Goal: Task Accomplishment & Management: Manage account settings

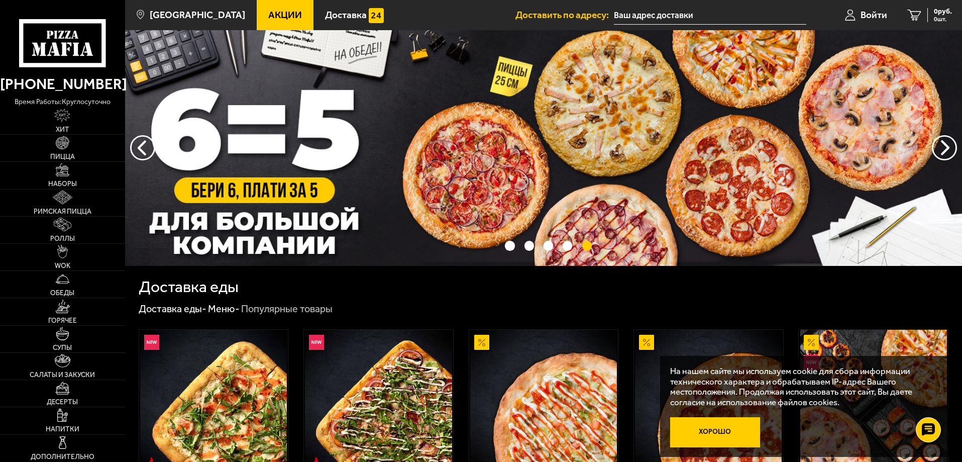
click at [719, 435] on button "Хорошо" at bounding box center [715, 432] width 90 height 30
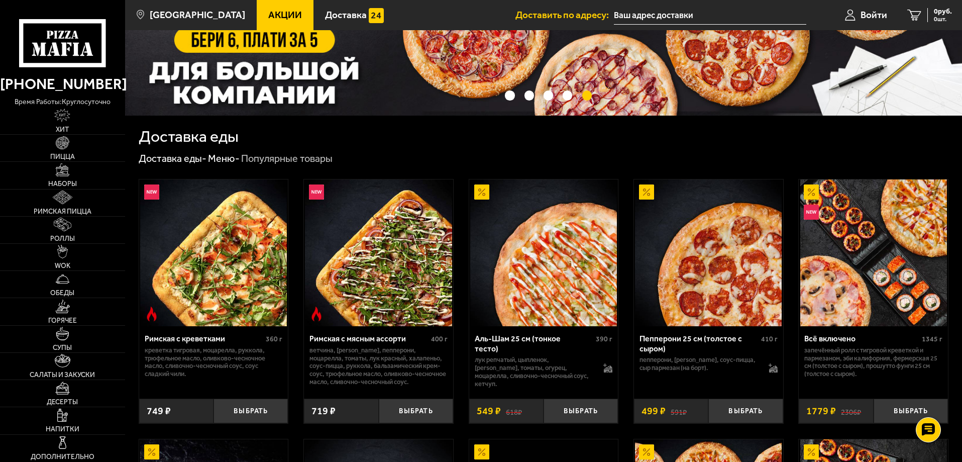
scroll to position [151, 0]
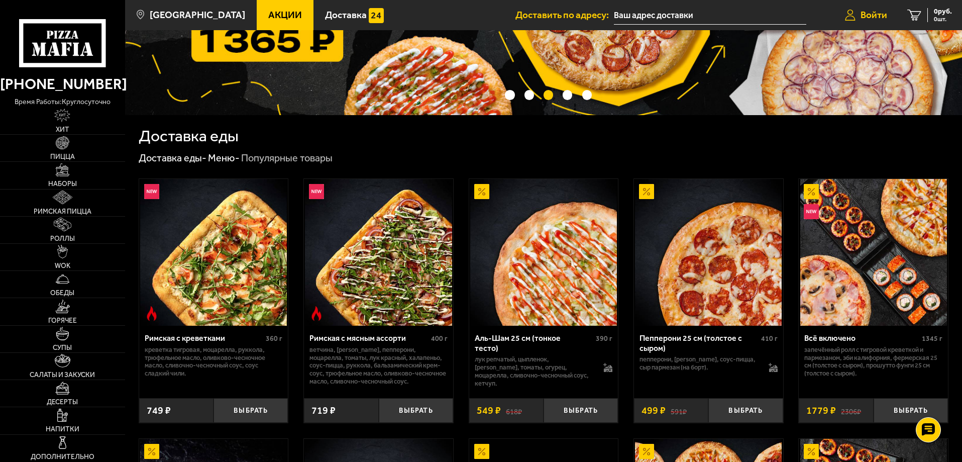
click at [873, 7] on link "Войти" at bounding box center [866, 15] width 62 height 30
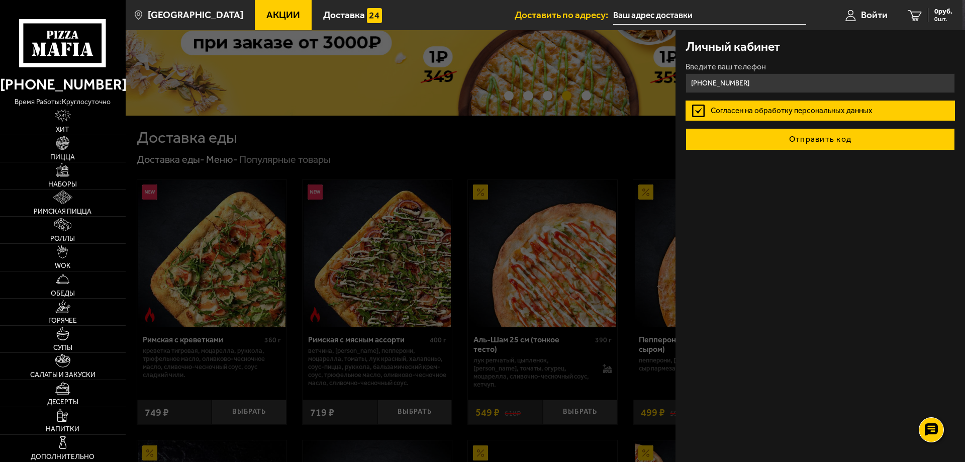
type input "[PHONE_NUMBER]"
click at [818, 140] on button "Отправить код" at bounding box center [819, 139] width 269 height 22
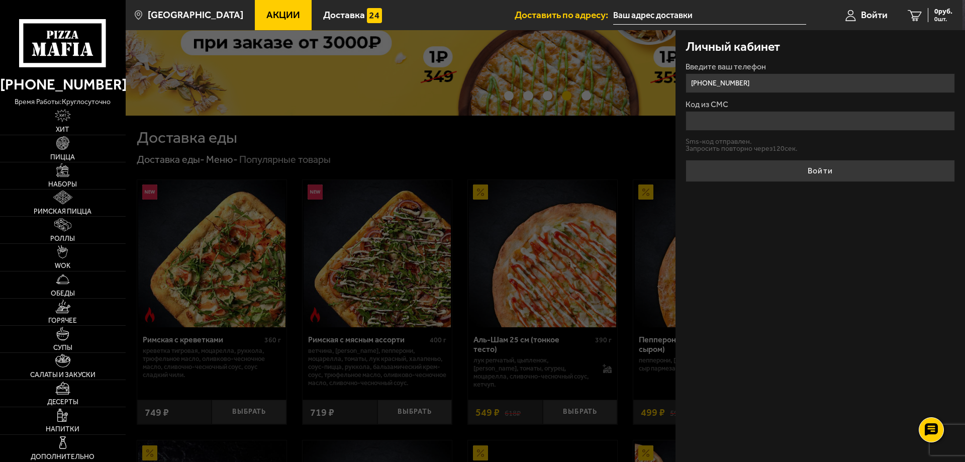
click at [704, 118] on input "Код из СМС" at bounding box center [819, 121] width 269 height 20
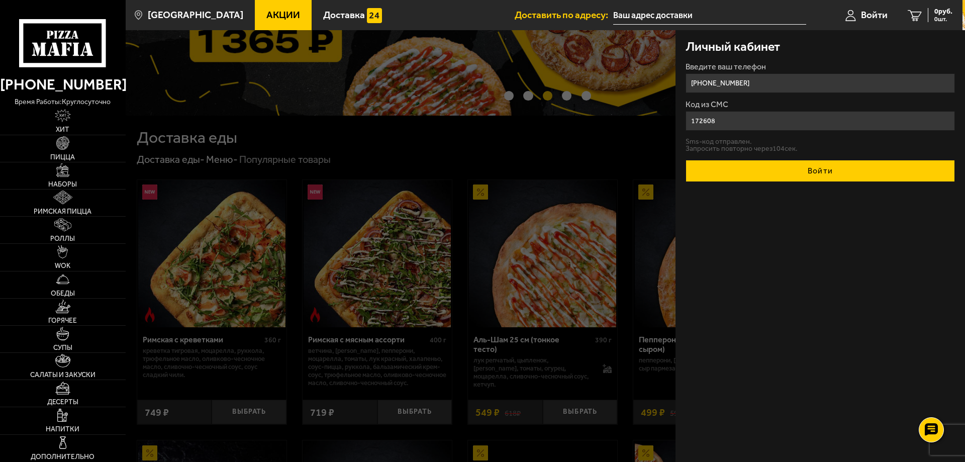
type input "172608"
click at [851, 173] on button "Войти" at bounding box center [819, 171] width 269 height 22
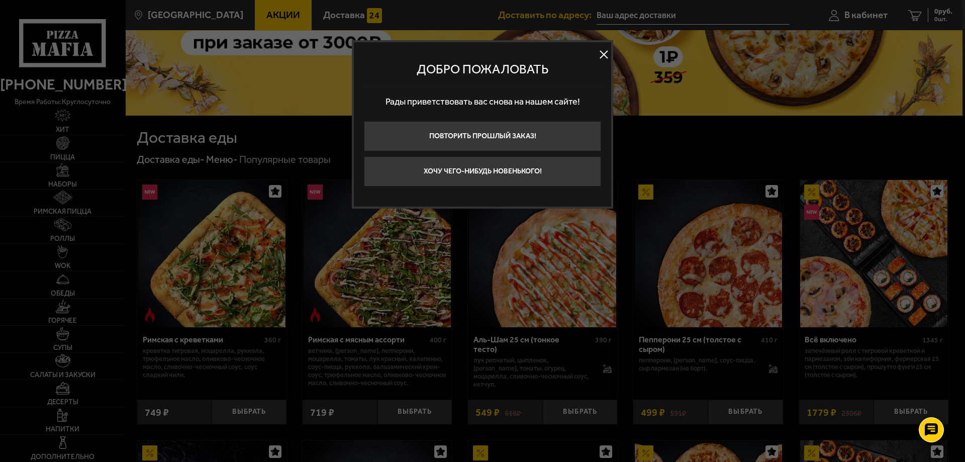
click at [603, 52] on button at bounding box center [603, 54] width 15 height 15
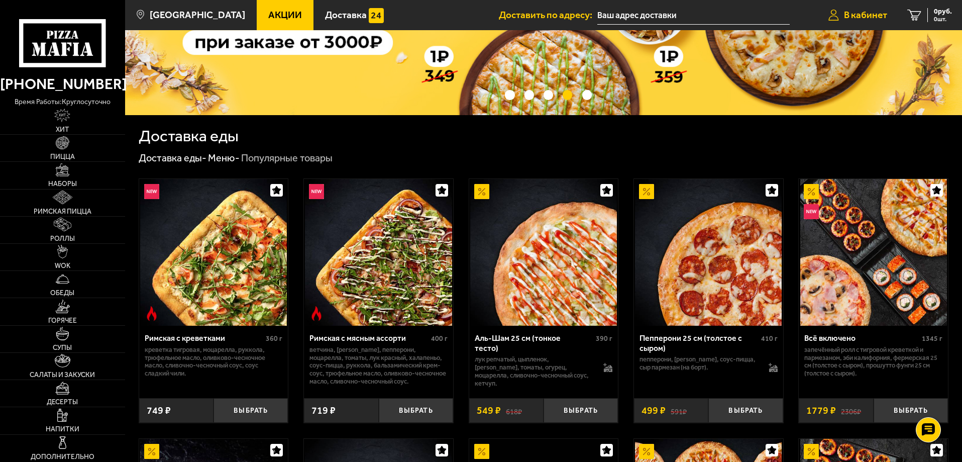
click at [861, 17] on span "В кабинет" at bounding box center [865, 15] width 43 height 10
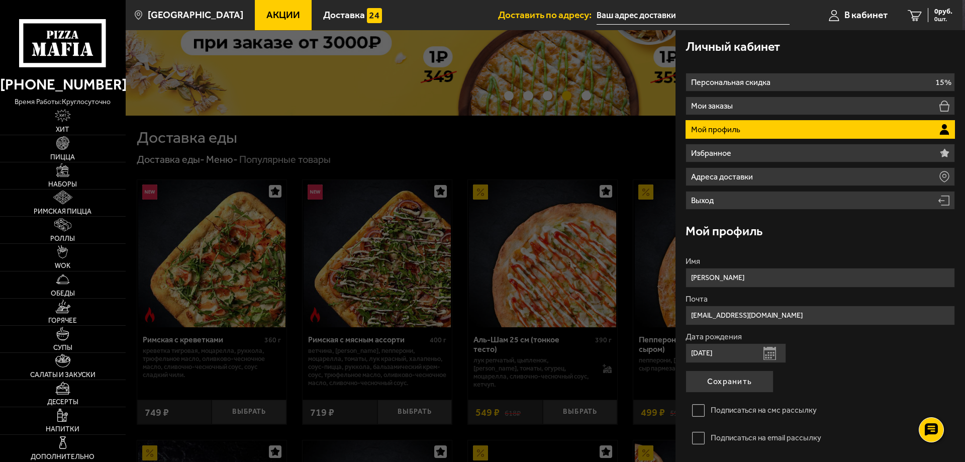
drag, startPoint x: 689, startPoint y: 351, endPoint x: 744, endPoint y: 354, distance: 54.4
click at [744, 354] on input "[DATE]" at bounding box center [735, 353] width 101 height 20
click at [603, 143] on div at bounding box center [608, 261] width 965 height 462
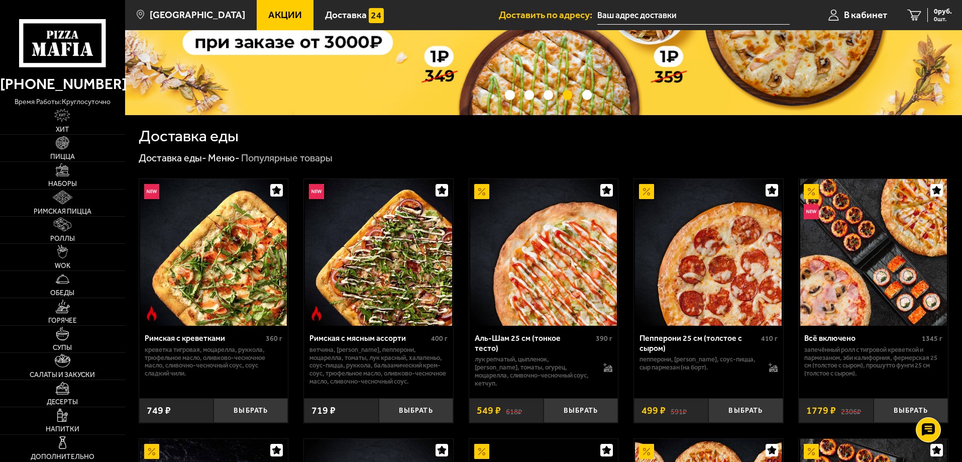
click at [686, 18] on input "text" at bounding box center [694, 15] width 192 height 19
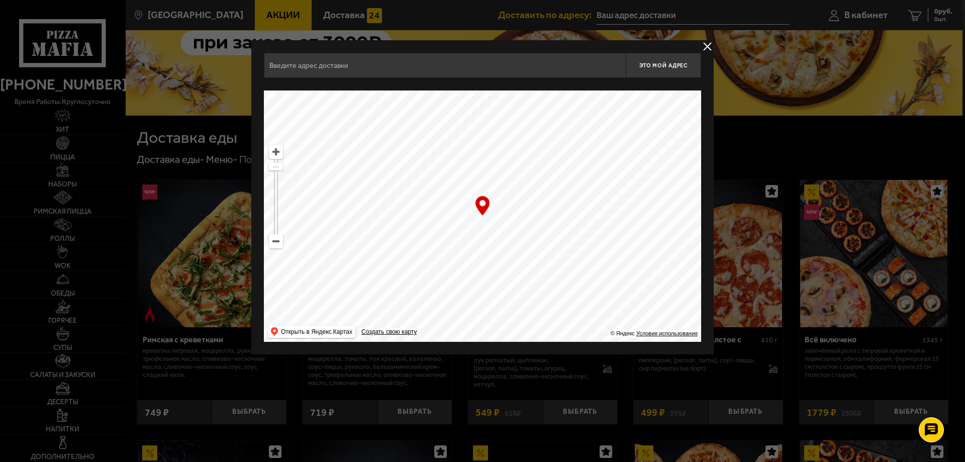
drag, startPoint x: 485, startPoint y: 277, endPoint x: 439, endPoint y: 141, distance: 144.0
click at [436, 126] on ymaps at bounding box center [482, 215] width 437 height 251
drag, startPoint x: 470, startPoint y: 211, endPoint x: 455, endPoint y: 197, distance: 20.3
click at [442, 174] on ymaps at bounding box center [482, 215] width 437 height 251
drag, startPoint x: 529, startPoint y: 175, endPoint x: 527, endPoint y: 180, distance: 5.7
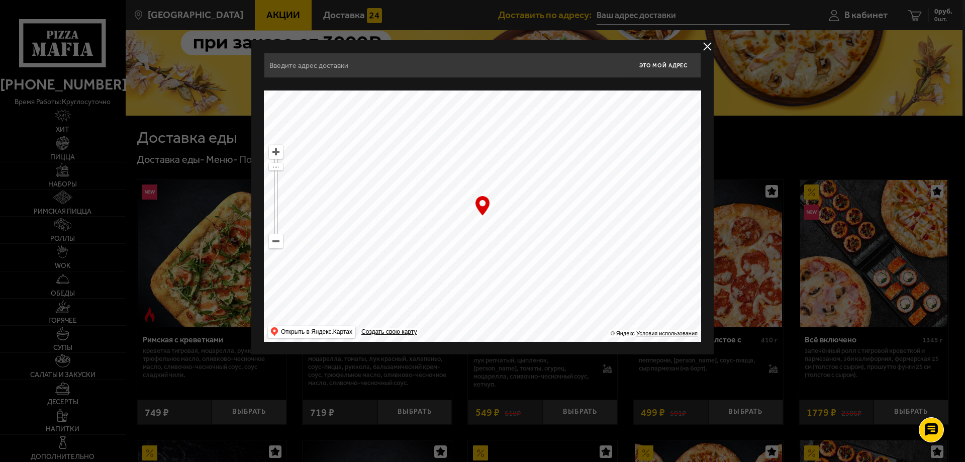
click at [529, 174] on ymaps at bounding box center [482, 215] width 437 height 251
drag, startPoint x: 529, startPoint y: 295, endPoint x: 482, endPoint y: 138, distance: 163.9
click at [482, 138] on ymaps at bounding box center [482, 215] width 437 height 251
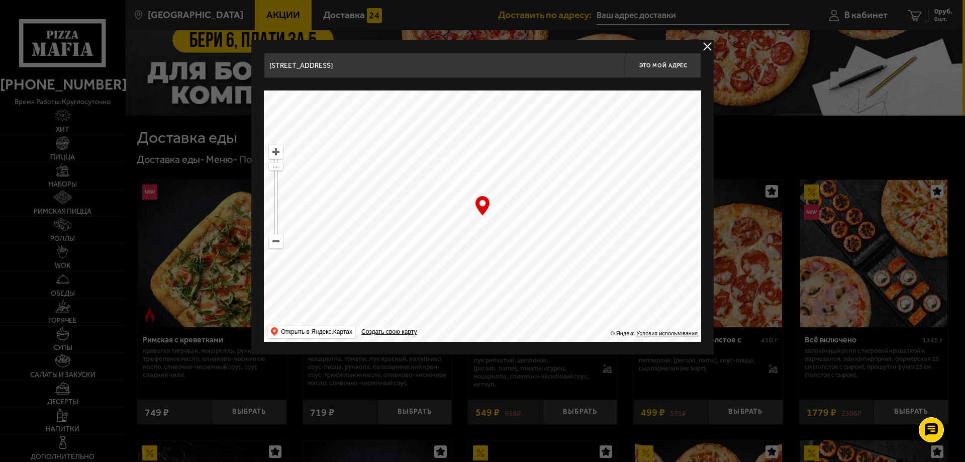
drag, startPoint x: 520, startPoint y: 251, endPoint x: 499, endPoint y: 213, distance: 44.1
click at [504, 203] on ymaps at bounding box center [482, 215] width 437 height 251
drag, startPoint x: 500, startPoint y: 247, endPoint x: 466, endPoint y: 236, distance: 35.6
click at [463, 202] on ymaps at bounding box center [482, 215] width 437 height 251
drag, startPoint x: 481, startPoint y: 229, endPoint x: 476, endPoint y: 236, distance: 8.6
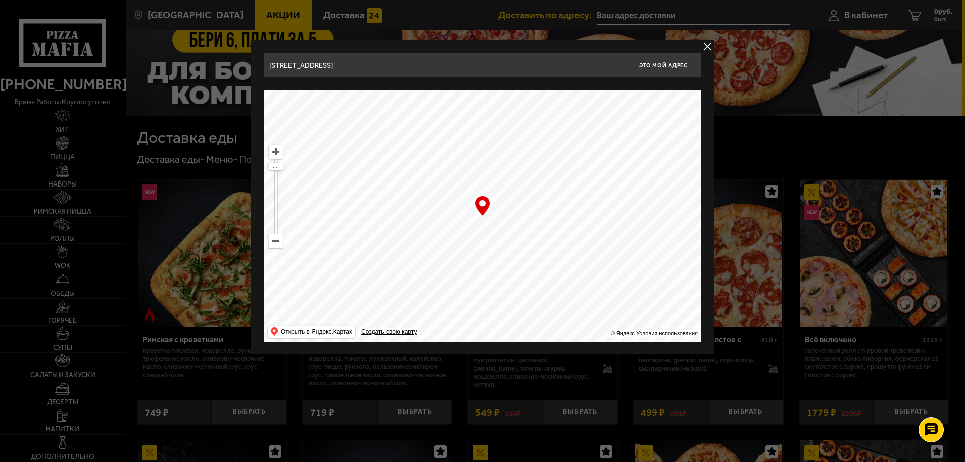
click at [468, 210] on ymaps at bounding box center [482, 215] width 437 height 251
drag, startPoint x: 505, startPoint y: 192, endPoint x: 512, endPoint y: 213, distance: 21.8
click at [508, 188] on ymaps at bounding box center [482, 215] width 437 height 251
drag, startPoint x: 550, startPoint y: 204, endPoint x: 555, endPoint y: 212, distance: 9.1
click at [553, 205] on ymaps at bounding box center [482, 215] width 437 height 251
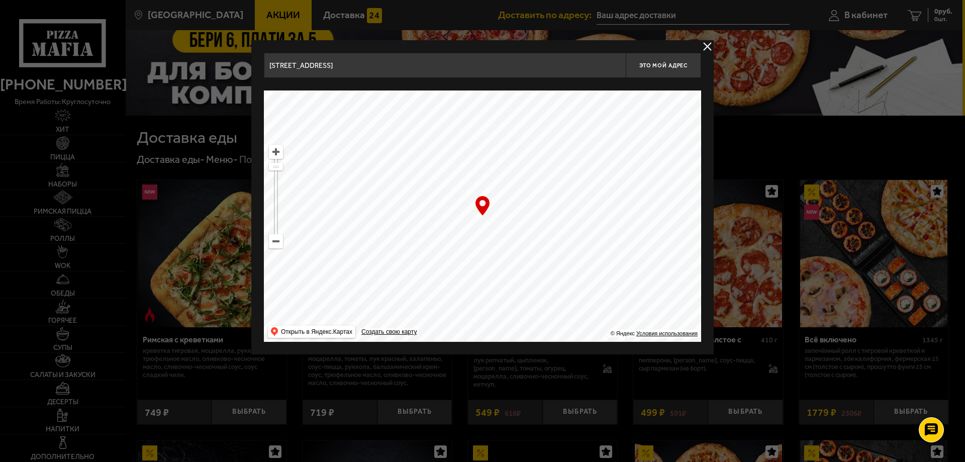
drag, startPoint x: 503, startPoint y: 187, endPoint x: 485, endPoint y: 203, distance: 23.5
click at [481, 166] on ymaps at bounding box center [482, 215] width 437 height 251
drag, startPoint x: 494, startPoint y: 206, endPoint x: 450, endPoint y: 175, distance: 54.1
click at [462, 175] on ymaps at bounding box center [482, 215] width 437 height 251
drag, startPoint x: 491, startPoint y: 185, endPoint x: 507, endPoint y: 177, distance: 17.8
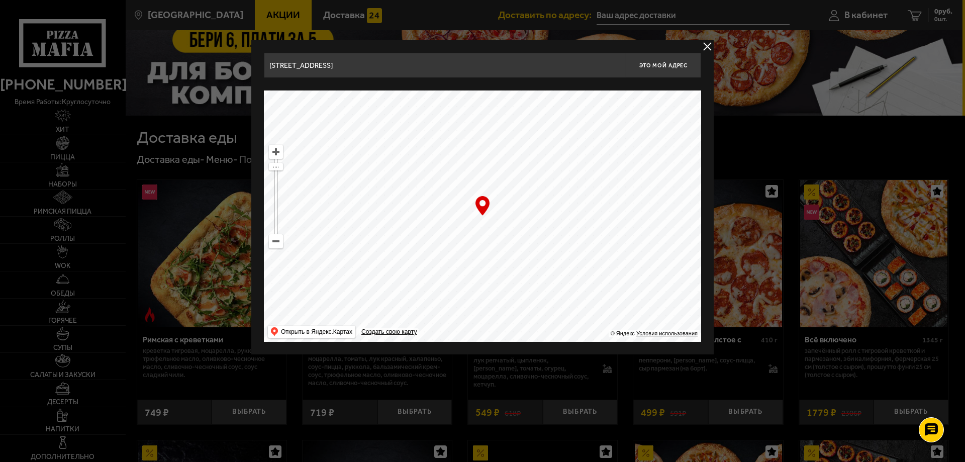
click at [502, 176] on ymaps at bounding box center [482, 215] width 437 height 251
click at [524, 191] on ymaps at bounding box center [482, 215] width 437 height 251
click at [493, 178] on ymaps at bounding box center [482, 215] width 437 height 251
drag, startPoint x: 500, startPoint y: 221, endPoint x: 444, endPoint y: 195, distance: 61.6
click at [450, 179] on ymaps at bounding box center [482, 215] width 437 height 251
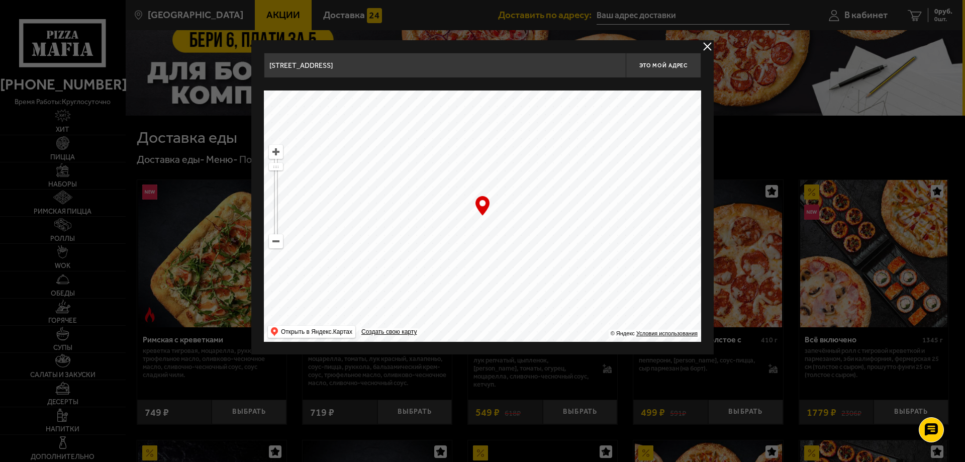
drag, startPoint x: 463, startPoint y: 211, endPoint x: 431, endPoint y: 213, distance: 32.7
click at [426, 184] on ymaps at bounding box center [482, 215] width 437 height 251
drag, startPoint x: 477, startPoint y: 202, endPoint x: 507, endPoint y: 188, distance: 32.6
click at [501, 188] on ymaps at bounding box center [482, 215] width 437 height 251
drag, startPoint x: 461, startPoint y: 221, endPoint x: 536, endPoint y: 235, distance: 75.7
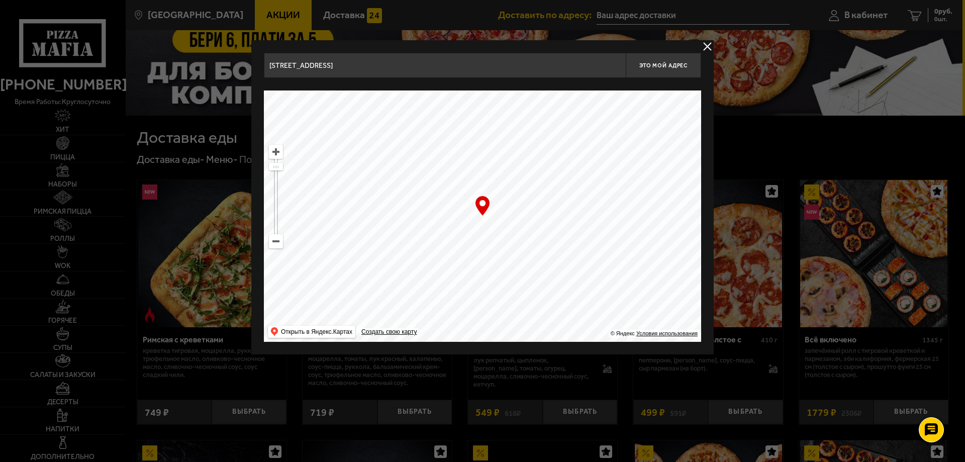
click at [532, 234] on ymaps at bounding box center [482, 215] width 437 height 251
click at [482, 242] on ymaps at bounding box center [482, 215] width 437 height 251
drag, startPoint x: 451, startPoint y: 242, endPoint x: 347, endPoint y: 247, distance: 104.1
click at [364, 244] on ymaps at bounding box center [482, 215] width 437 height 251
drag, startPoint x: 487, startPoint y: 230, endPoint x: 512, endPoint y: 275, distance: 51.5
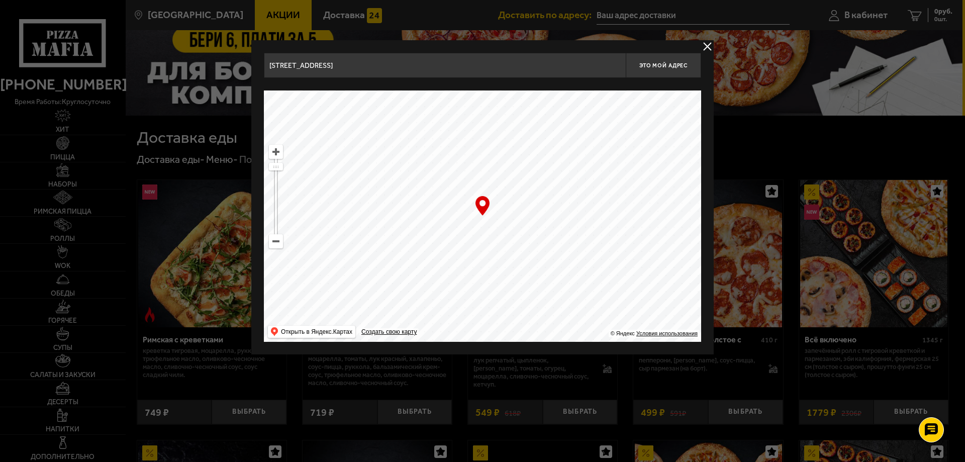
click at [507, 260] on ymaps at bounding box center [482, 215] width 437 height 251
drag, startPoint x: 462, startPoint y: 233, endPoint x: 504, endPoint y: 226, distance: 41.8
click at [559, 284] on ymaps at bounding box center [482, 215] width 437 height 251
drag, startPoint x: 551, startPoint y: 219, endPoint x: 555, endPoint y: 164, distance: 54.9
click at [559, 216] on ymaps at bounding box center [482, 215] width 437 height 251
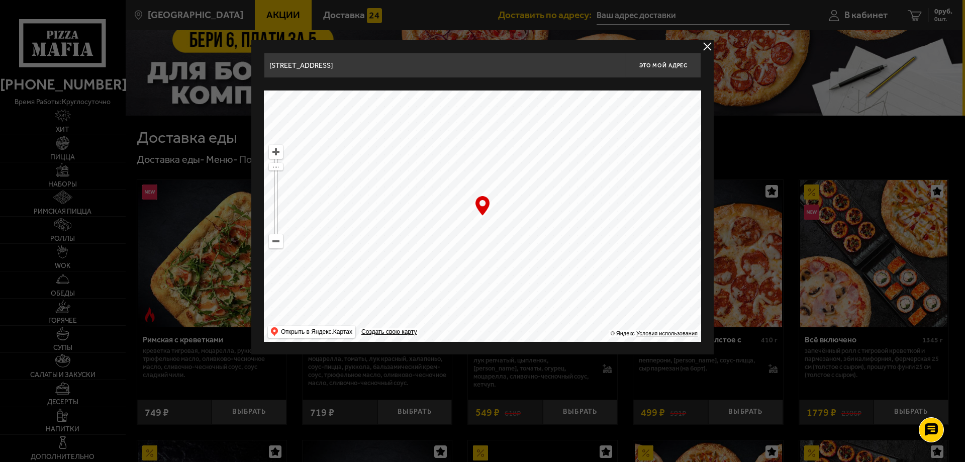
drag, startPoint x: 555, startPoint y: 164, endPoint x: 462, endPoint y: 154, distance: 93.5
click at [467, 141] on ymaps at bounding box center [482, 215] width 437 height 251
drag, startPoint x: 554, startPoint y: 228, endPoint x: 448, endPoint y: 175, distance: 118.2
click at [462, 168] on ymaps at bounding box center [482, 215] width 437 height 251
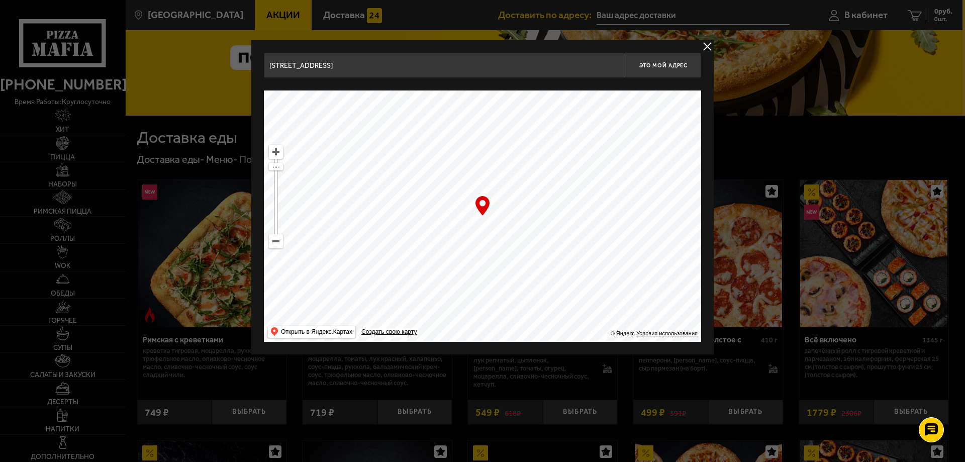
drag, startPoint x: 495, startPoint y: 225, endPoint x: 474, endPoint y: 155, distance: 73.3
click at [484, 175] on ymaps at bounding box center [482, 215] width 437 height 251
drag, startPoint x: 478, startPoint y: 161, endPoint x: 543, endPoint y: 229, distance: 94.2
click at [535, 235] on ymaps at bounding box center [482, 215] width 437 height 251
drag, startPoint x: 547, startPoint y: 221, endPoint x: 535, endPoint y: 235, distance: 18.5
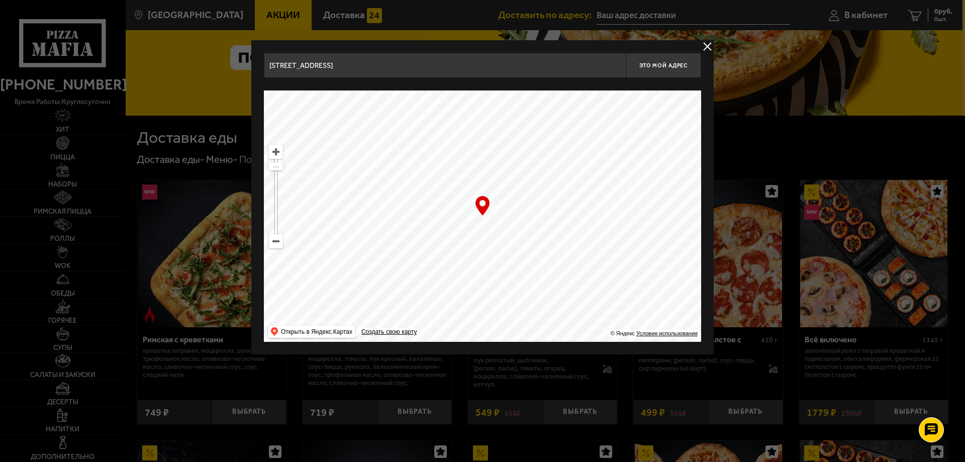
click at [592, 234] on ymaps at bounding box center [482, 215] width 437 height 251
drag, startPoint x: 535, startPoint y: 235, endPoint x: 508, endPoint y: 252, distance: 32.3
click at [508, 251] on ymaps at bounding box center [482, 215] width 437 height 251
drag, startPoint x: 521, startPoint y: 262, endPoint x: 416, endPoint y: 229, distance: 110.0
click at [417, 228] on ymaps at bounding box center [482, 215] width 437 height 251
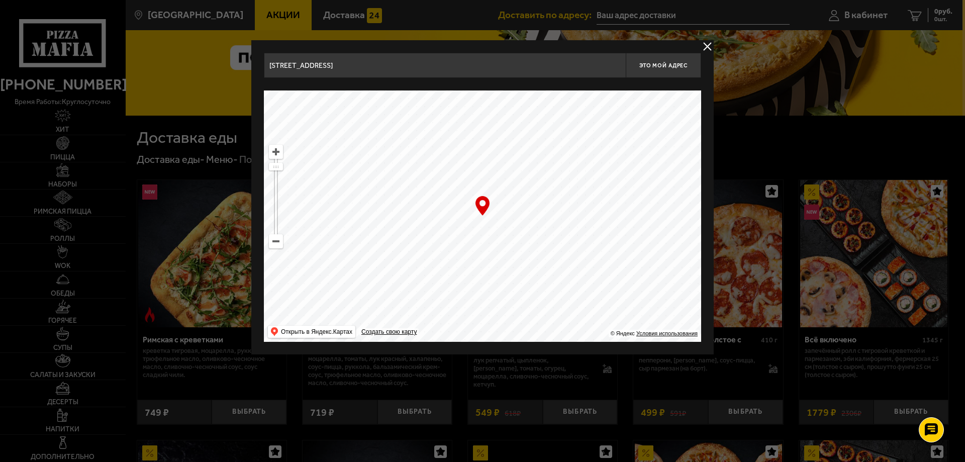
drag, startPoint x: 477, startPoint y: 243, endPoint x: 448, endPoint y: 154, distance: 93.1
click at [464, 187] on ymaps at bounding box center [482, 215] width 437 height 251
drag, startPoint x: 488, startPoint y: 229, endPoint x: 520, endPoint y: 175, distance: 62.4
click at [510, 173] on ymaps at bounding box center [482, 215] width 437 height 251
drag
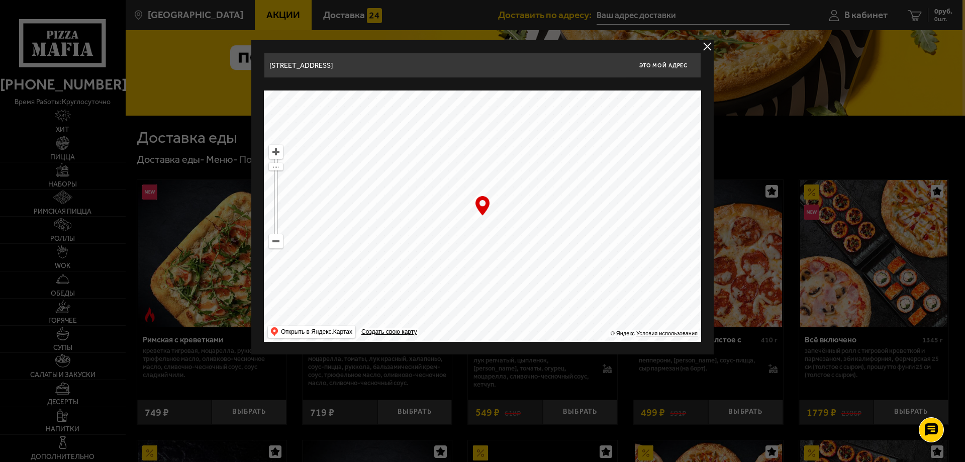
click at [492, 172] on ymaps at bounding box center [482, 215] width 437 height 251
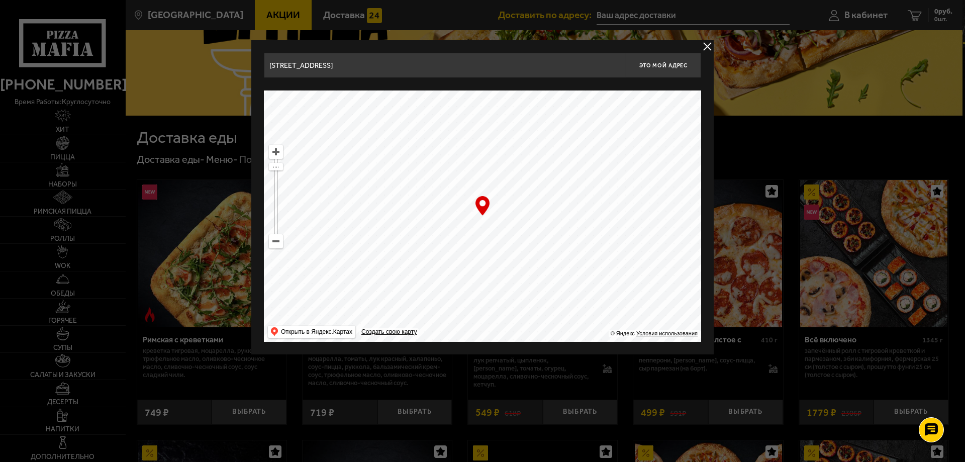
click at [380, 183] on ymaps at bounding box center [482, 215] width 437 height 251
click at [424, 161] on ymaps at bounding box center [482, 215] width 437 height 251
click at [486, 176] on ymaps at bounding box center [482, 215] width 437 height 251
click at [276, 246] on ymaps at bounding box center [275, 241] width 13 height 13
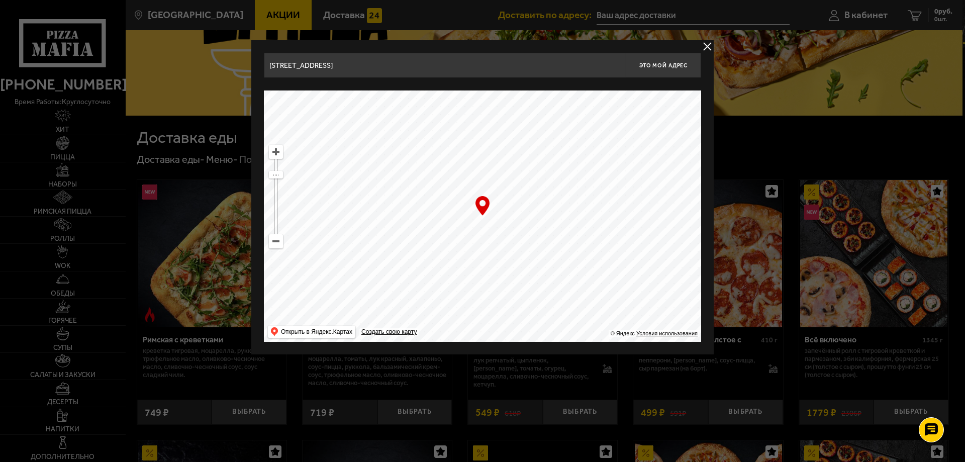
click at [528, 191] on ymaps at bounding box center [482, 215] width 437 height 251
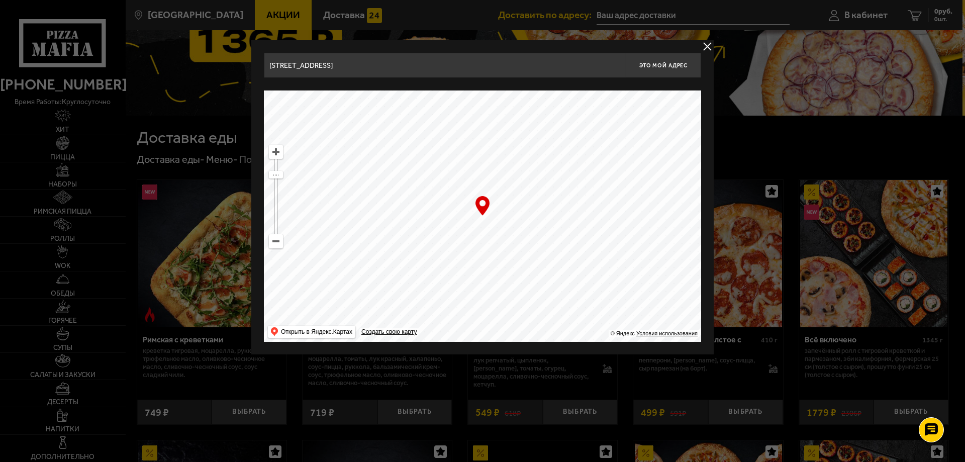
click at [457, 137] on ymaps at bounding box center [482, 215] width 437 height 251
click at [471, 169] on ymaps at bounding box center [482, 215] width 437 height 251
click at [548, 189] on ymaps at bounding box center [482, 215] width 437 height 251
click at [506, 184] on ymaps at bounding box center [482, 215] width 437 height 251
click at [465, 218] on ymaps at bounding box center [482, 215] width 437 height 251
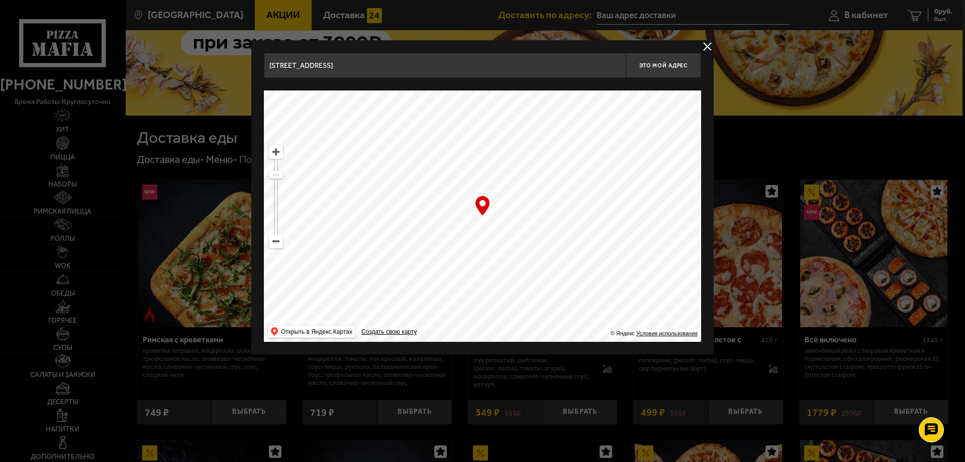
click at [279, 151] on ymaps at bounding box center [275, 151] width 13 height 13
type input "[STREET_ADDRESS]"
click at [540, 235] on ymaps at bounding box center [482, 215] width 437 height 251
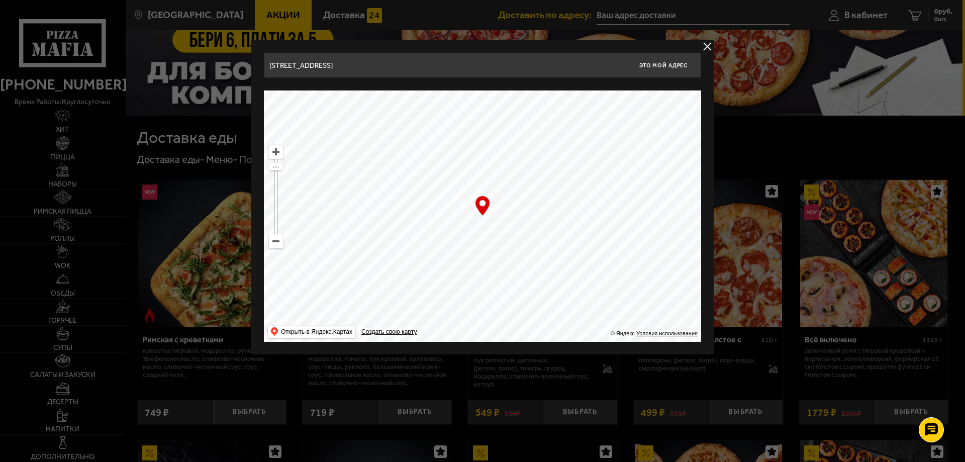
click at [282, 155] on ymaps at bounding box center [276, 152] width 14 height 14
click at [523, 242] on ymaps at bounding box center [482, 215] width 437 height 251
click at [671, 69] on button "Это мой адрес" at bounding box center [663, 65] width 75 height 25
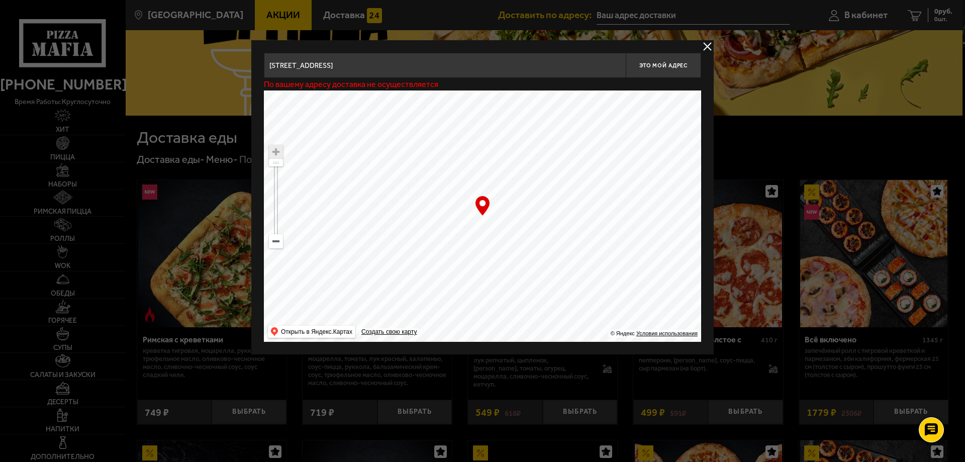
click at [705, 49] on button "delivery type" at bounding box center [707, 46] width 13 height 13
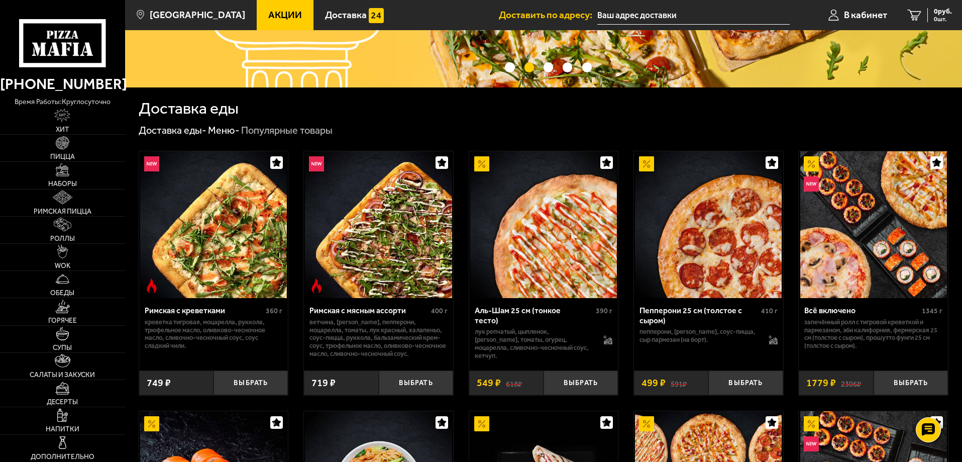
scroll to position [0, 0]
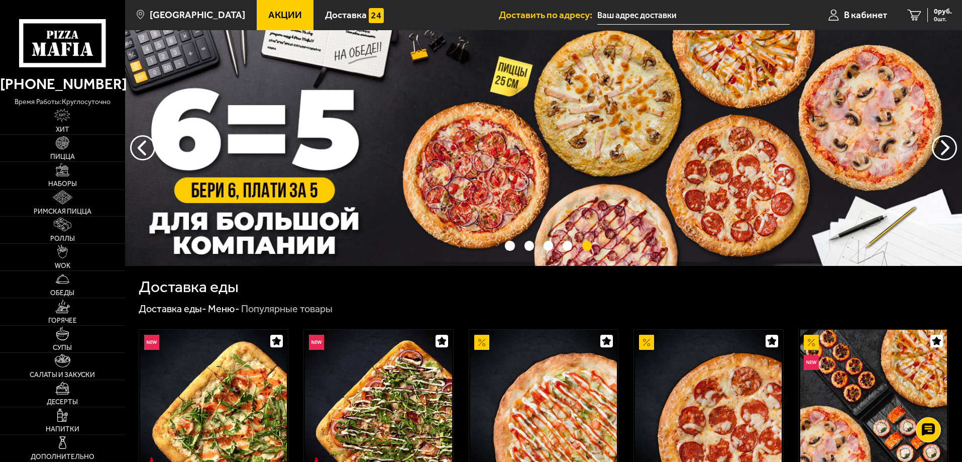
click at [649, 14] on input "text" at bounding box center [694, 15] width 192 height 19
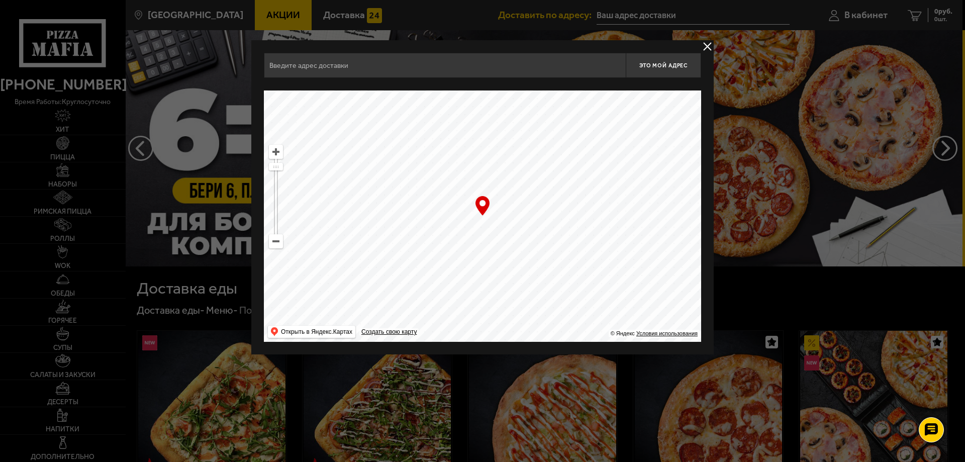
click at [283, 247] on ymaps "… © Яндекс Условия использования Открыть в Яндекс.Картах Создать свою карту" at bounding box center [482, 215] width 437 height 251
click at [285, 247] on ymaps at bounding box center [482, 215] width 437 height 251
click at [279, 238] on ymaps at bounding box center [275, 241] width 13 height 13
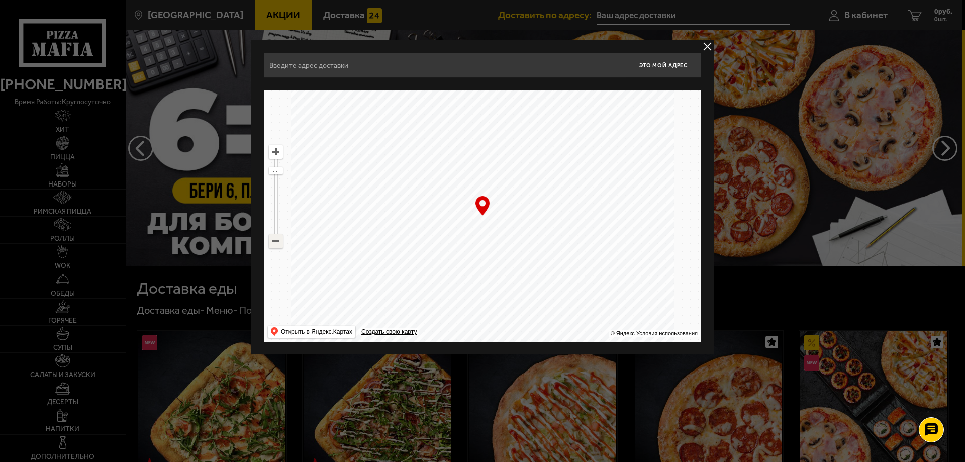
click at [279, 238] on ymaps at bounding box center [275, 241] width 13 height 13
click at [463, 146] on ymaps at bounding box center [482, 215] width 437 height 251
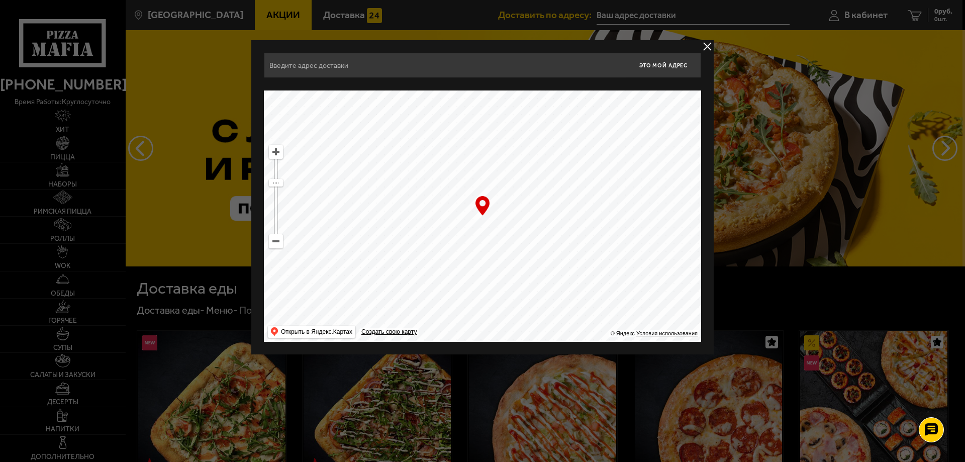
click at [495, 204] on ymaps at bounding box center [482, 215] width 437 height 251
click at [500, 195] on ymaps at bounding box center [482, 215] width 437 height 251
click at [472, 253] on ymaps at bounding box center [482, 215] width 437 height 251
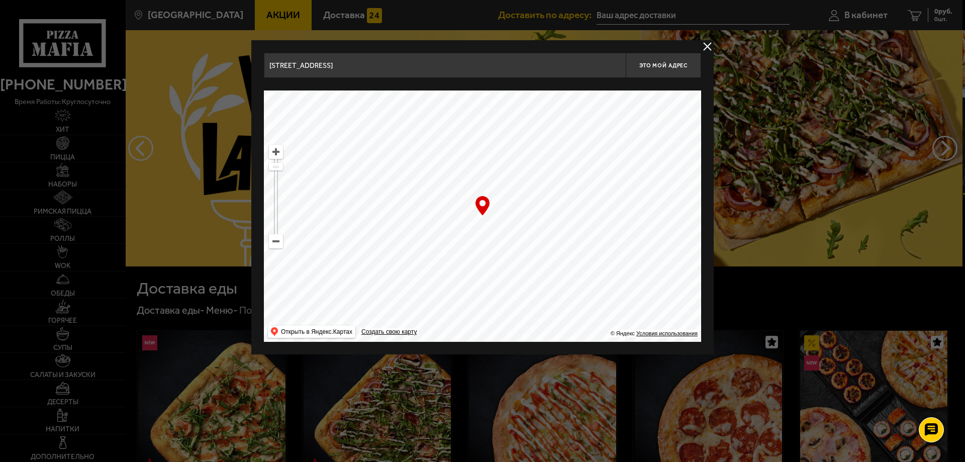
click at [490, 305] on ymaps at bounding box center [482, 215] width 437 height 251
click at [483, 268] on ymaps at bounding box center [482, 215] width 437 height 251
click at [515, 275] on ymaps at bounding box center [482, 215] width 437 height 251
click at [527, 276] on ymaps at bounding box center [482, 215] width 437 height 251
click at [462, 199] on ymaps at bounding box center [482, 215] width 437 height 251
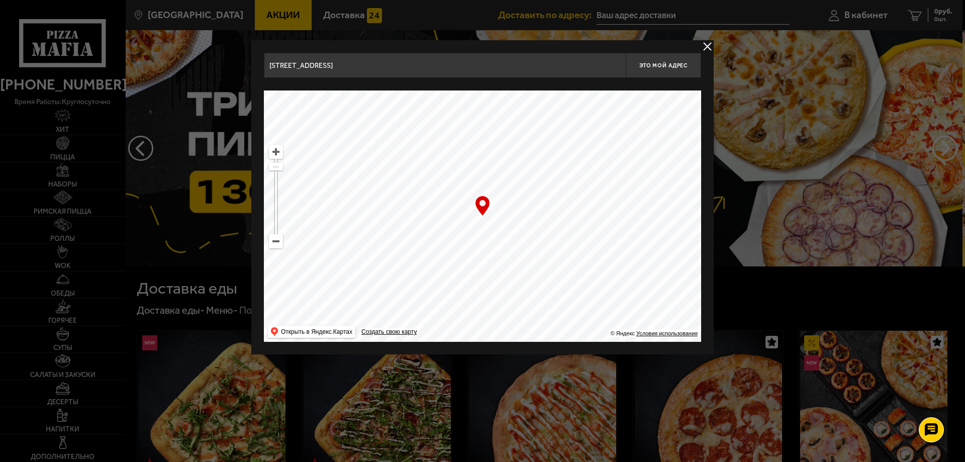
drag, startPoint x: 495, startPoint y: 257, endPoint x: 568, endPoint y: 189, distance: 99.2
click at [590, 110] on ymaps at bounding box center [482, 215] width 437 height 251
drag, startPoint x: 469, startPoint y: 217, endPoint x: 549, endPoint y: 226, distance: 80.4
click at [540, 225] on ymaps at bounding box center [482, 215] width 437 height 251
click at [548, 239] on ymaps at bounding box center [482, 215] width 437 height 251
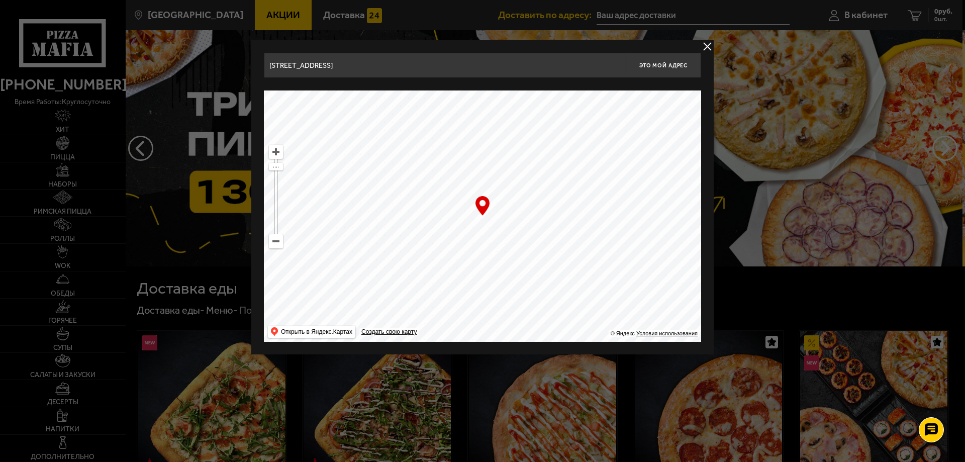
drag, startPoint x: 509, startPoint y: 253, endPoint x: 507, endPoint y: 219, distance: 34.8
click at [508, 219] on ymaps at bounding box center [482, 215] width 437 height 251
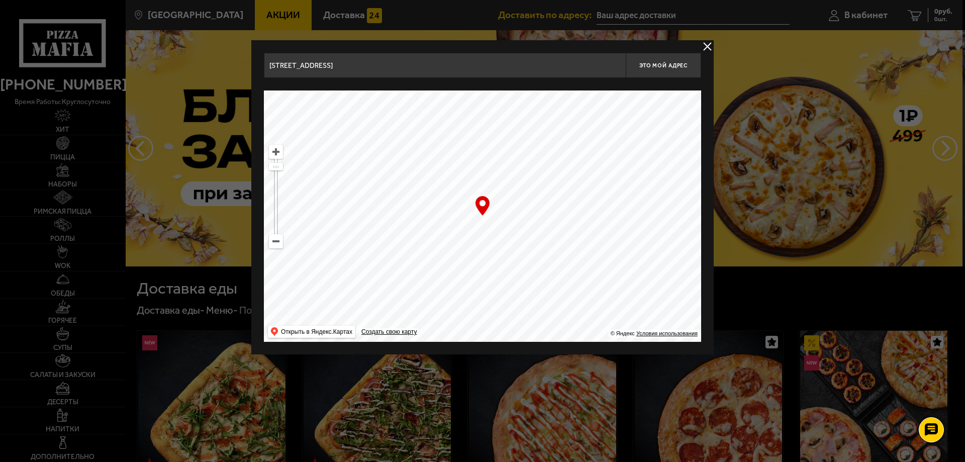
drag, startPoint x: 472, startPoint y: 247, endPoint x: 554, endPoint y: 230, distance: 83.8
click at [554, 230] on ymaps at bounding box center [482, 215] width 437 height 251
type input "[STREET_ADDRESS]"
click at [662, 69] on button "Это мой адрес" at bounding box center [663, 65] width 75 height 25
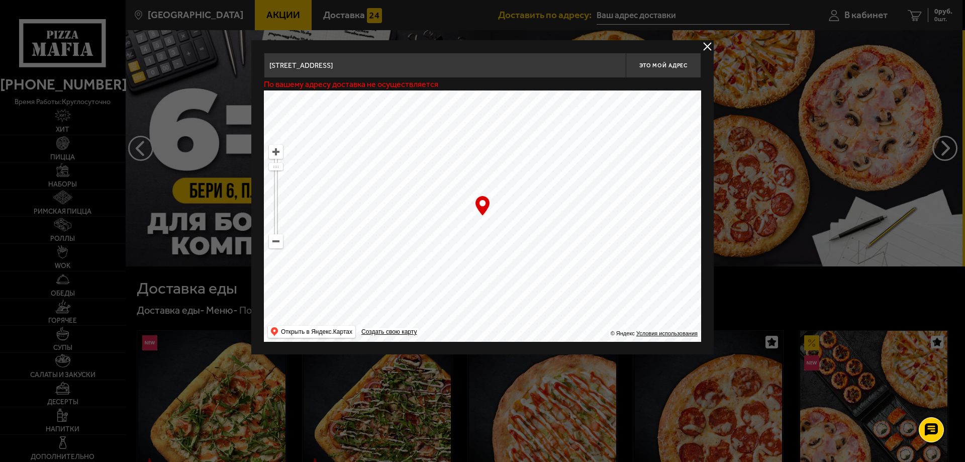
click at [703, 45] on button "delivery type" at bounding box center [707, 46] width 13 height 13
